Goal: Task Accomplishment & Management: Use online tool/utility

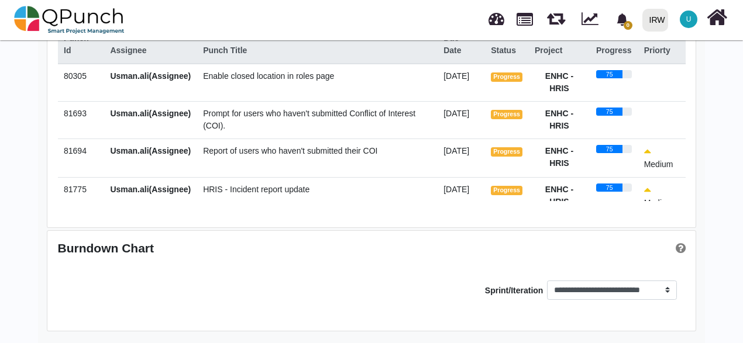
scroll to position [13, 0]
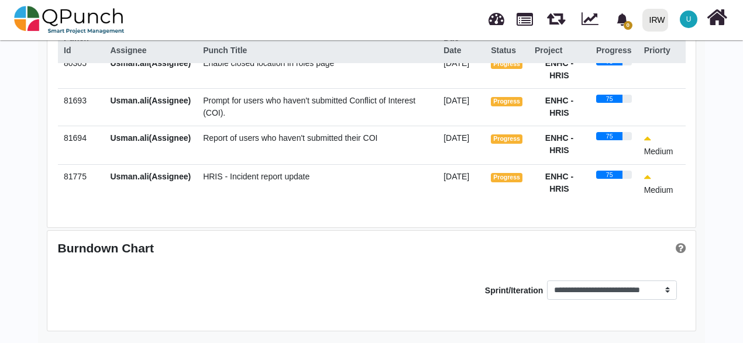
click at [608, 119] on td "75" at bounding box center [614, 106] width 48 height 37
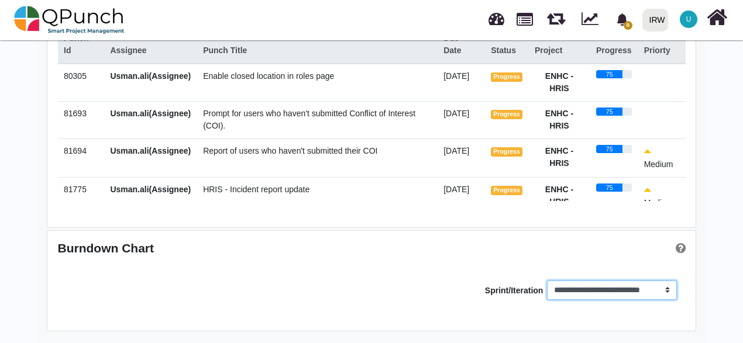
click at [604, 296] on select "**********" at bounding box center [611, 291] width 129 height 20
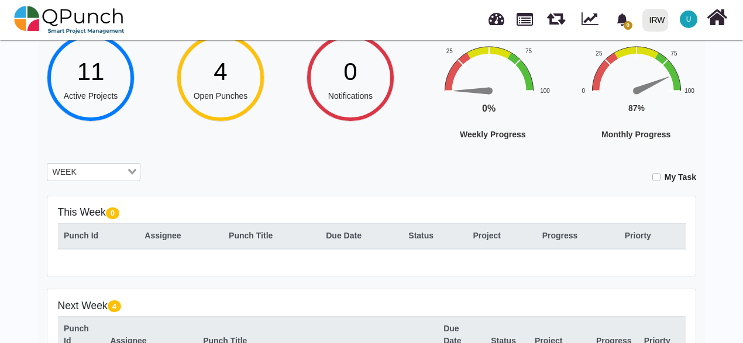
scroll to position [91, 0]
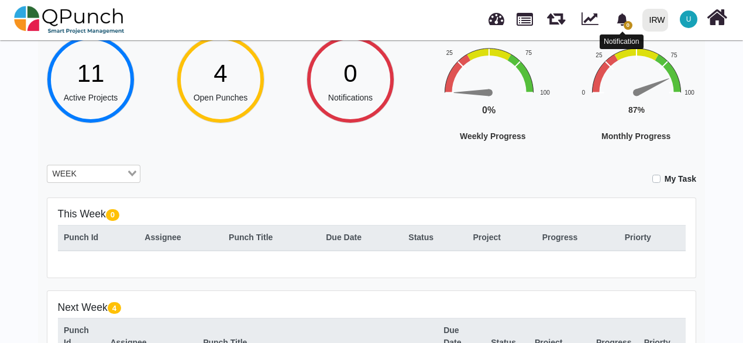
click at [625, 26] on span "0" at bounding box center [628, 25] width 9 height 9
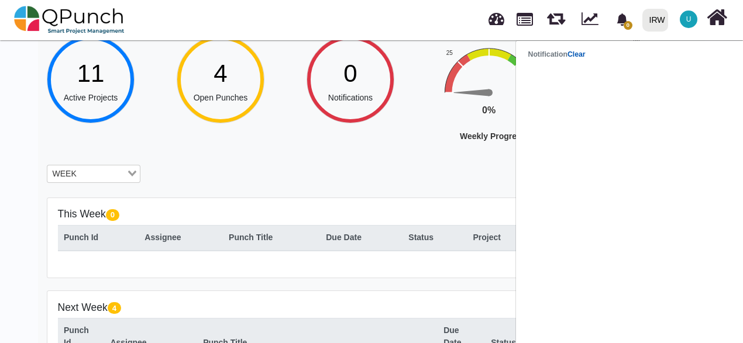
click at [576, 58] on link "Clear" at bounding box center [576, 54] width 18 height 8
click at [541, 55] on strong "Notification Clear" at bounding box center [556, 54] width 57 height 8
click at [517, 23] on link at bounding box center [524, 18] width 16 height 20
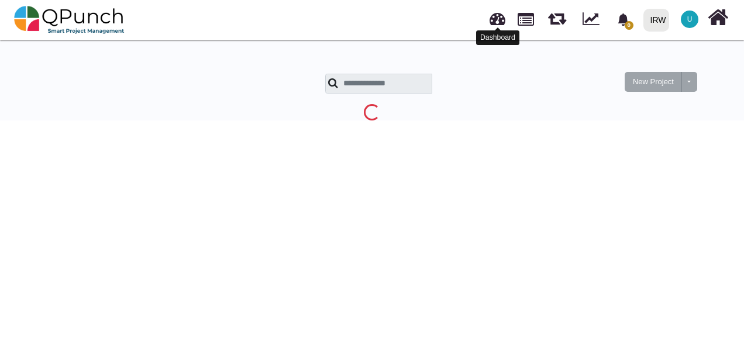
click at [500, 26] on link at bounding box center [498, 17] width 16 height 19
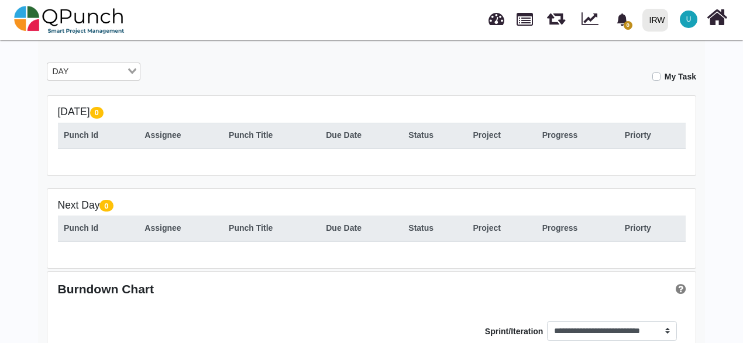
scroll to position [175, 0]
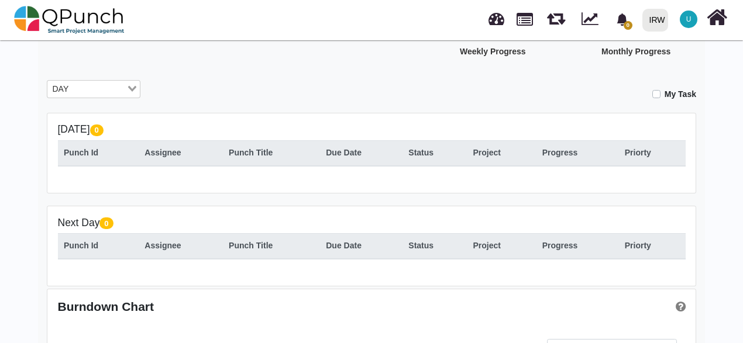
click at [96, 87] on input "Search for option" at bounding box center [99, 89] width 53 height 13
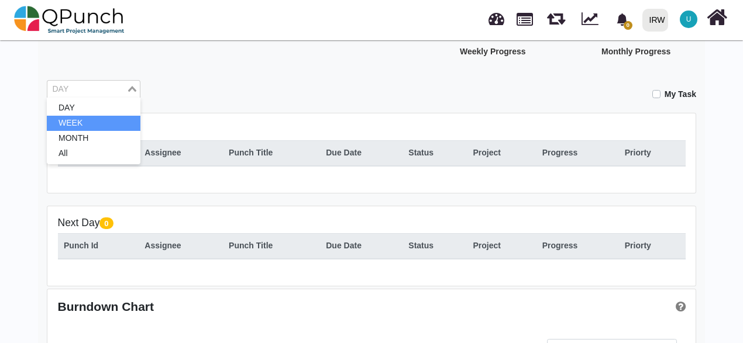
click at [89, 124] on li "WEEK" at bounding box center [94, 123] width 94 height 15
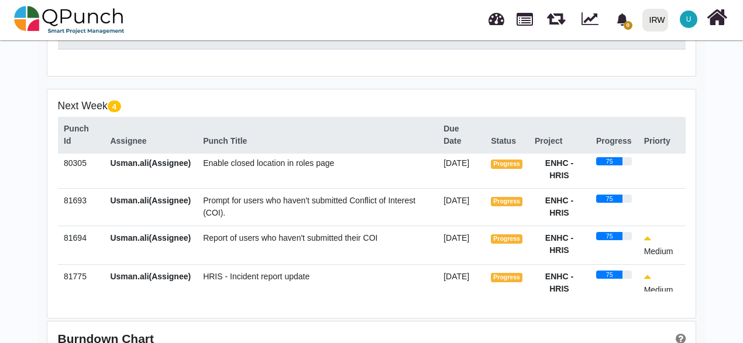
scroll to position [0, 0]
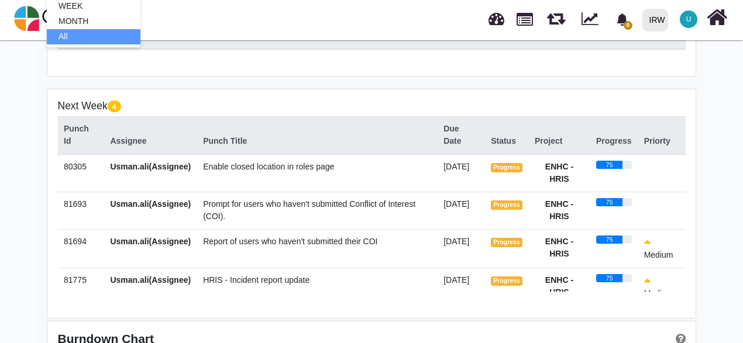
click at [1, 86] on div "Hey [PERSON_NAME].[PERSON_NAME]! Welcome back, let's do the best [DATE]! 11 Act…" at bounding box center [371, 90] width 743 height 690
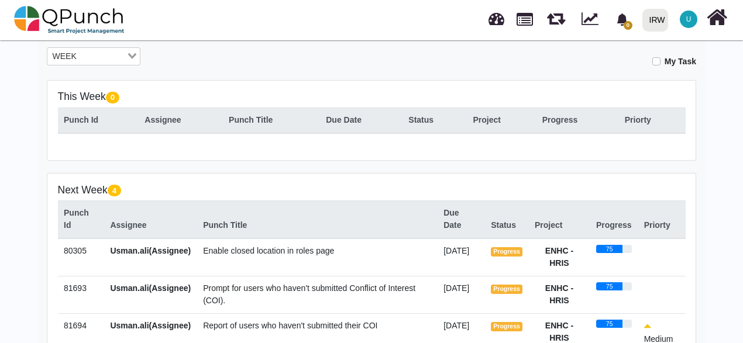
scroll to position [208, 0]
click at [664, 62] on label "My Task" at bounding box center [680, 62] width 32 height 12
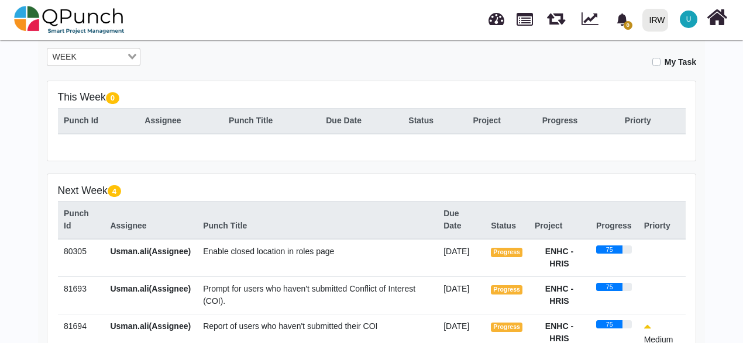
click at [664, 62] on label "My Task" at bounding box center [680, 62] width 32 height 12
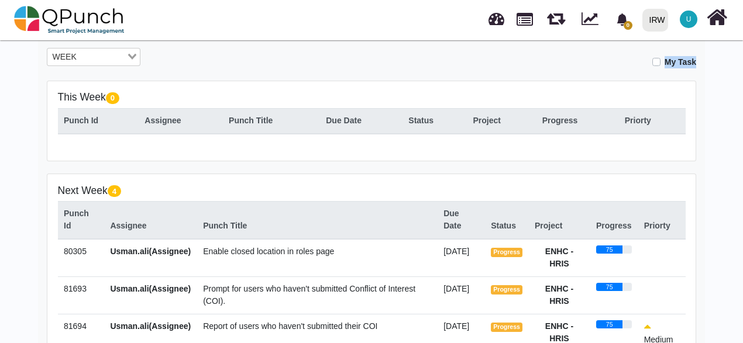
click at [664, 62] on label "My Task" at bounding box center [680, 62] width 32 height 12
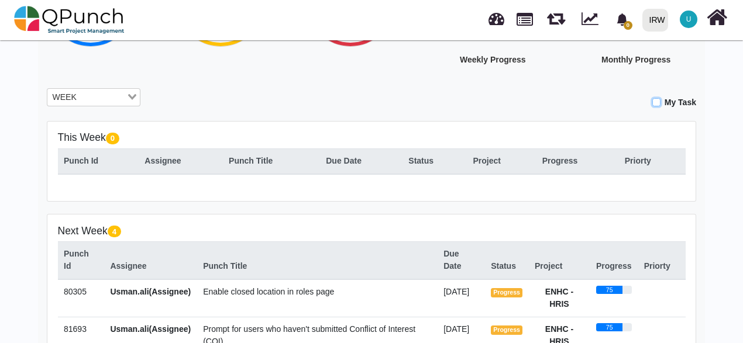
scroll to position [149, 0]
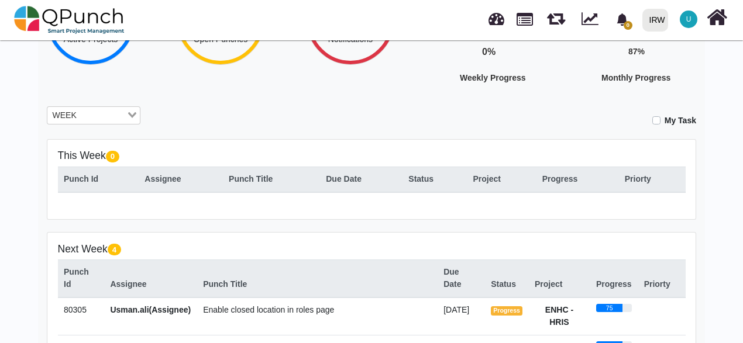
click at [664, 119] on label "My Task" at bounding box center [680, 121] width 32 height 12
click at [581, 124] on div "My Task" at bounding box center [427, 116] width 538 height 20
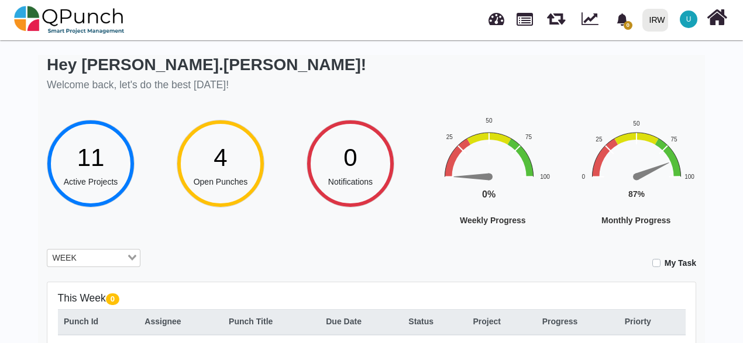
scroll to position [0, 0]
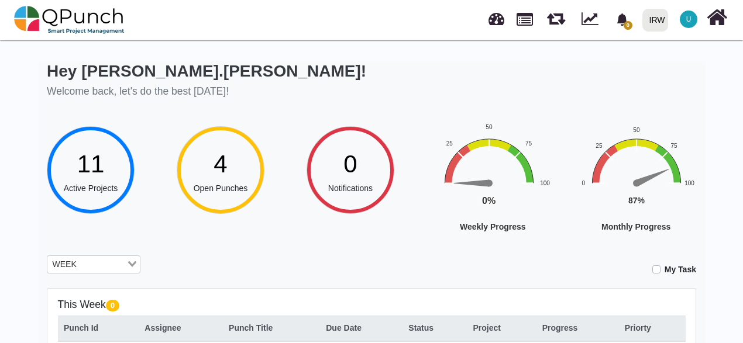
click at [342, 259] on div "My Task" at bounding box center [427, 266] width 538 height 20
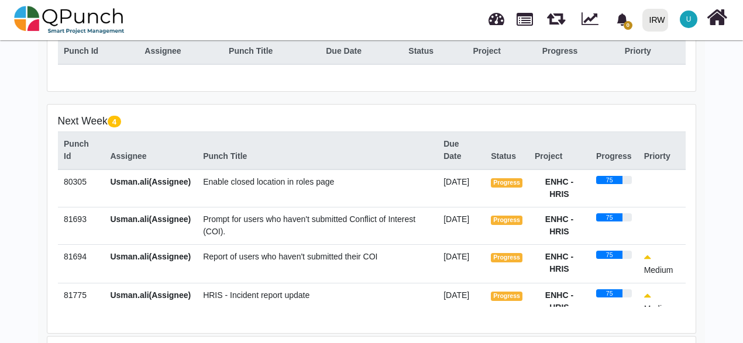
scroll to position [149, 0]
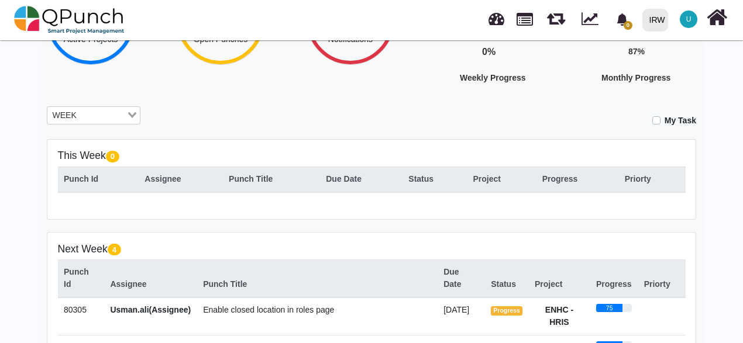
drag, startPoint x: 342, startPoint y: 260, endPoint x: 171, endPoint y: 126, distance: 216.7
click at [171, 126] on div "My Task" at bounding box center [427, 116] width 538 height 20
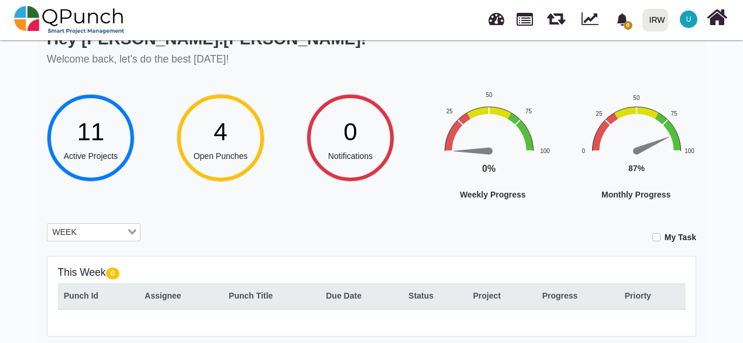
scroll to position [0, 0]
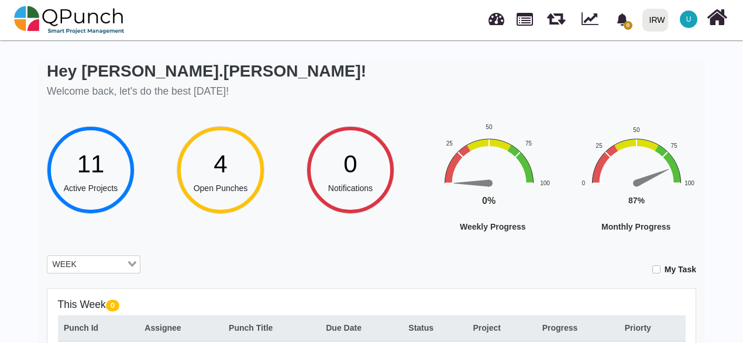
click at [217, 159] on span "4" at bounding box center [219, 163] width 13 height 27
click at [82, 265] on input "Search for option" at bounding box center [102, 265] width 45 height 13
click at [198, 273] on div "My Task" at bounding box center [427, 266] width 538 height 20
